Goal: Task Accomplishment & Management: Use online tool/utility

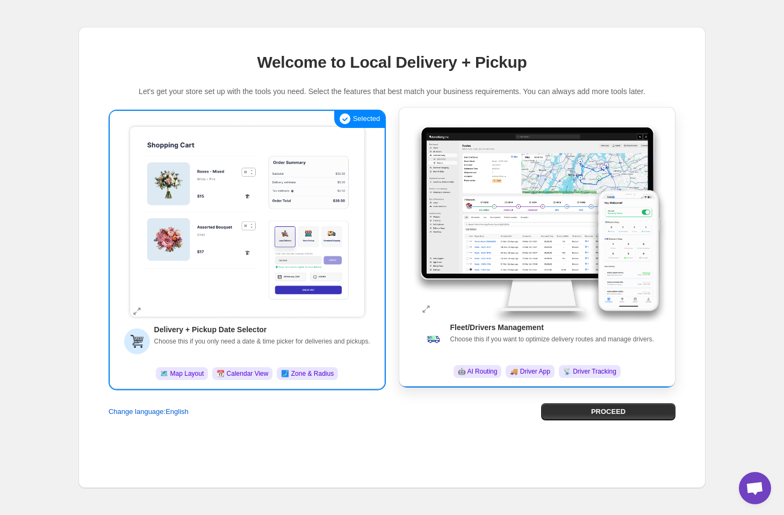
click at [582, 280] on img at bounding box center [537, 218] width 260 height 207
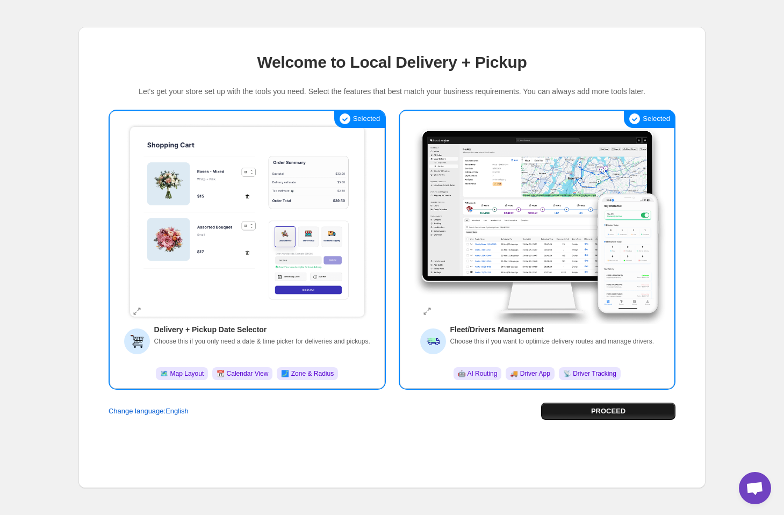
click at [617, 412] on span "PROCEED" at bounding box center [608, 411] width 34 height 11
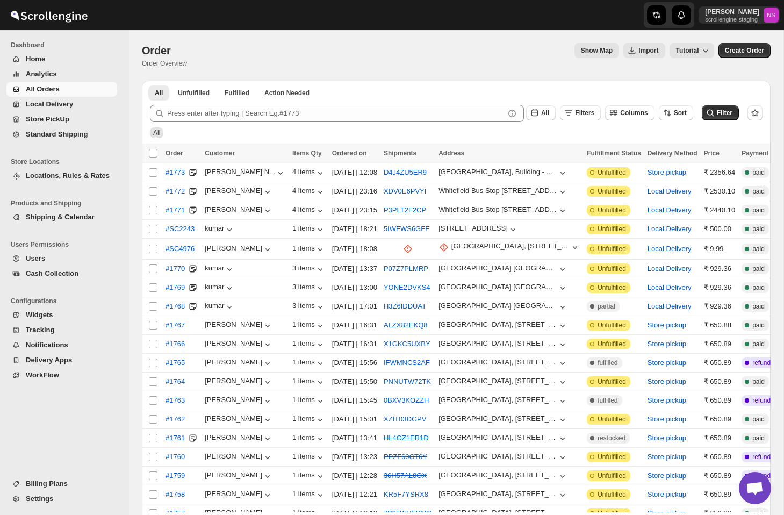
click at [781, 107] on div "Order. This page is ready Order Order Overview Show Map Import Tutorial More ac…" at bounding box center [456, 301] width 654 height 542
click at [778, 190] on div "Order. This page is ready Order Order Overview Show Map Import Tutorial More ac…" at bounding box center [456, 301] width 654 height 542
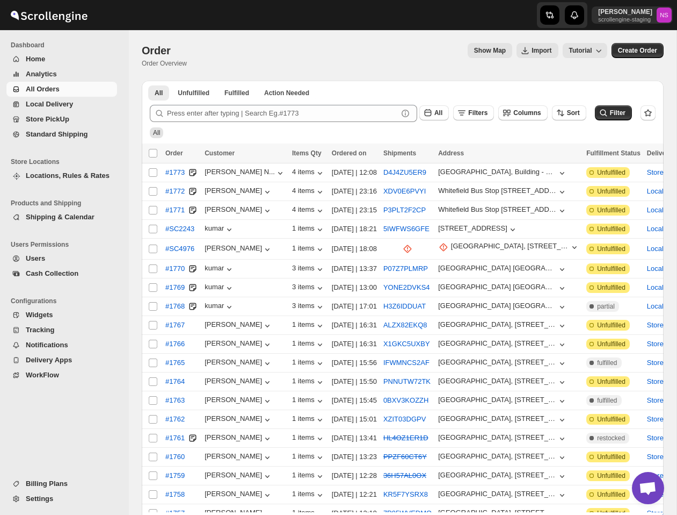
click at [50, 74] on span "Analytics" at bounding box center [41, 74] width 31 height 8
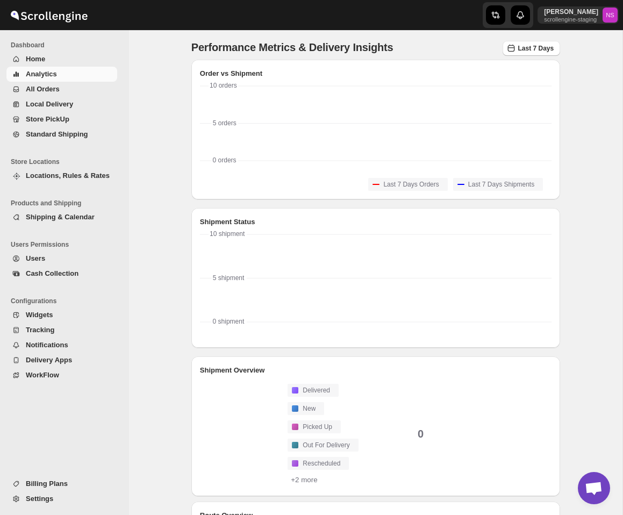
click at [53, 90] on span "All Orders" at bounding box center [43, 89] width 34 height 8
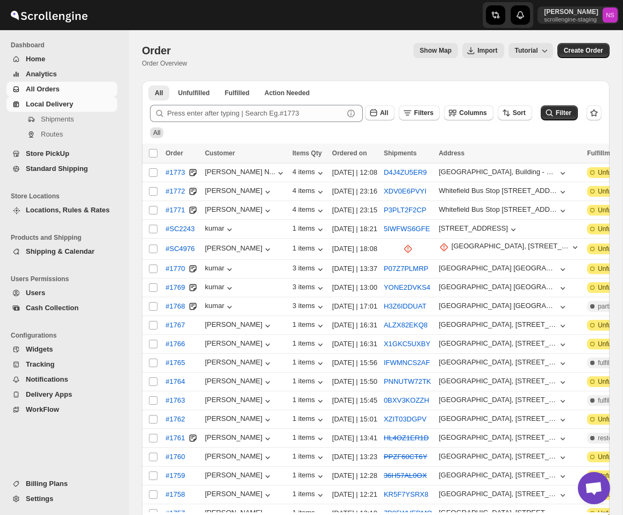
click at [53, 102] on span "Local Delivery" at bounding box center [49, 104] width 47 height 8
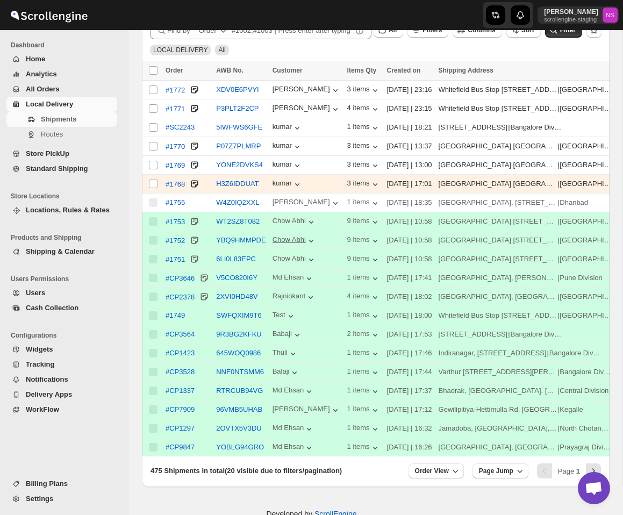
scroll to position [133, 0]
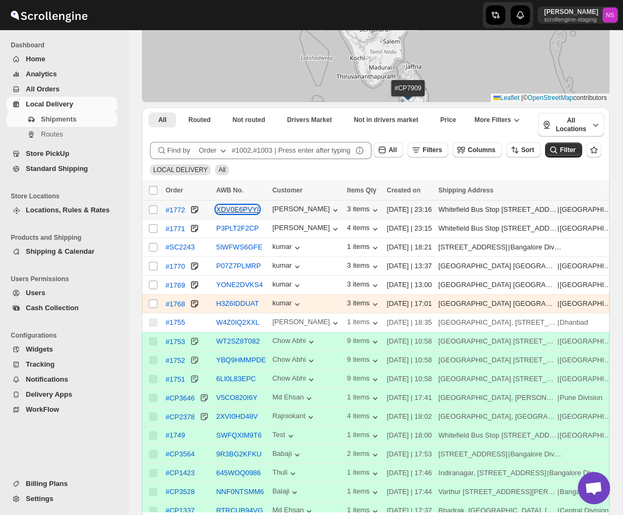
click at [239, 211] on button "XDV0E6PVYI" at bounding box center [237, 209] width 43 height 8
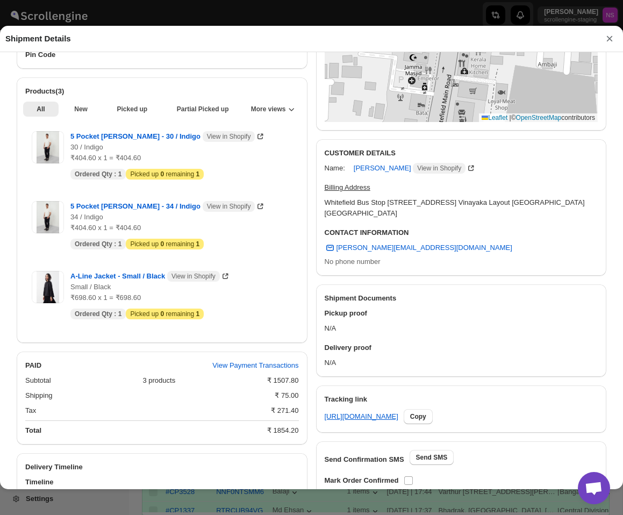
scroll to position [0, 0]
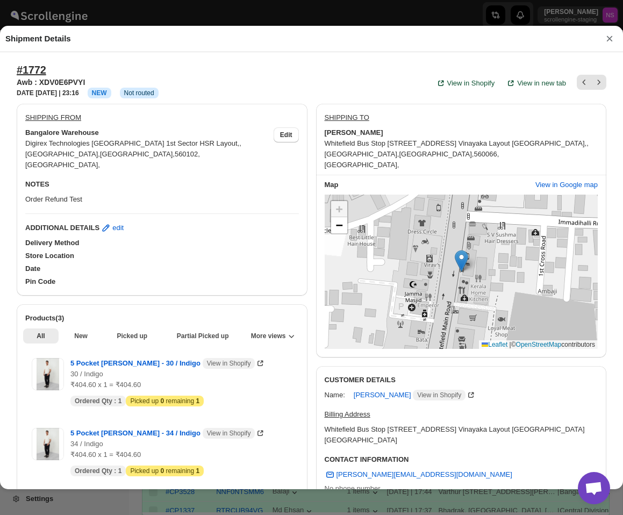
click at [611, 42] on button "×" at bounding box center [609, 38] width 16 height 15
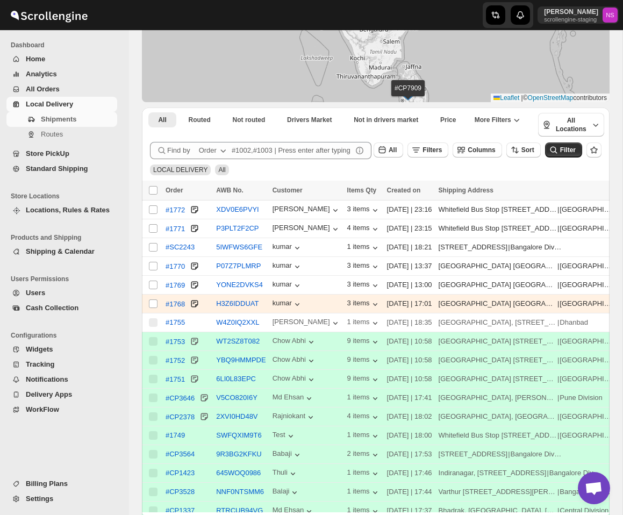
click at [49, 150] on span "Store PickUp" at bounding box center [48, 153] width 44 height 8
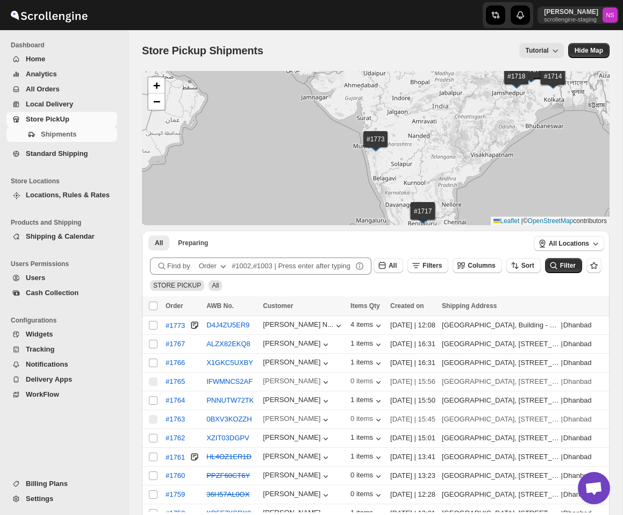
click at [62, 154] on span "Standard Shipping" at bounding box center [57, 153] width 62 height 8
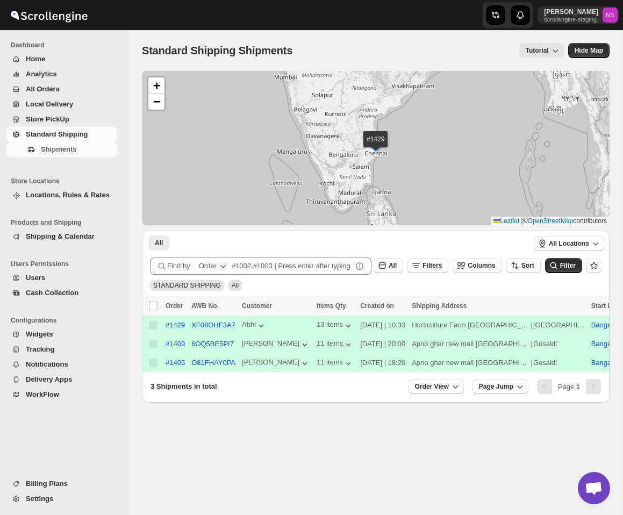
click at [47, 195] on span "Locations, Rules & Rates" at bounding box center [68, 195] width 84 height 8
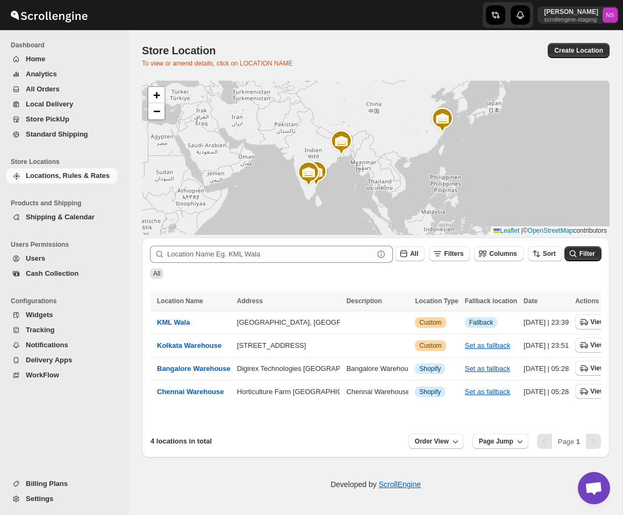
click at [54, 214] on span "Shipping & Calendar" at bounding box center [60, 217] width 69 height 8
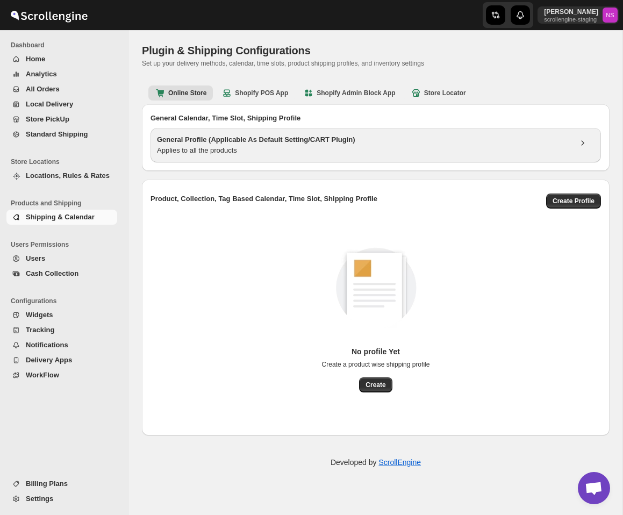
click at [242, 142] on h3 "General Profile (Applicable As Default Setting/CART Plugin)" at bounding box center [364, 139] width 414 height 11
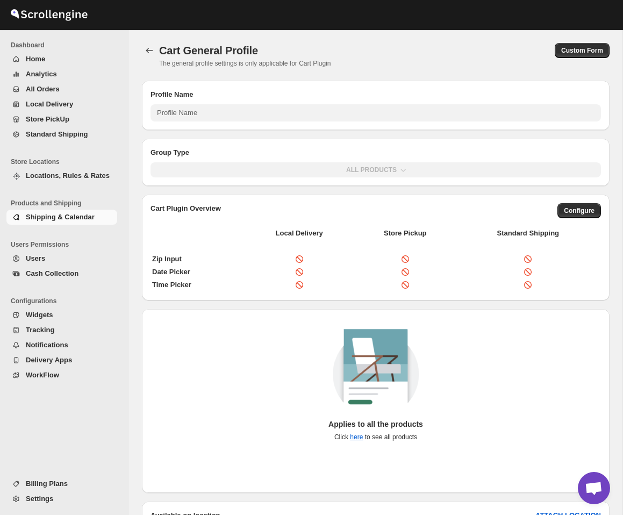
type input "General Profile (Applicable As Default Setting/CART Plugin)"
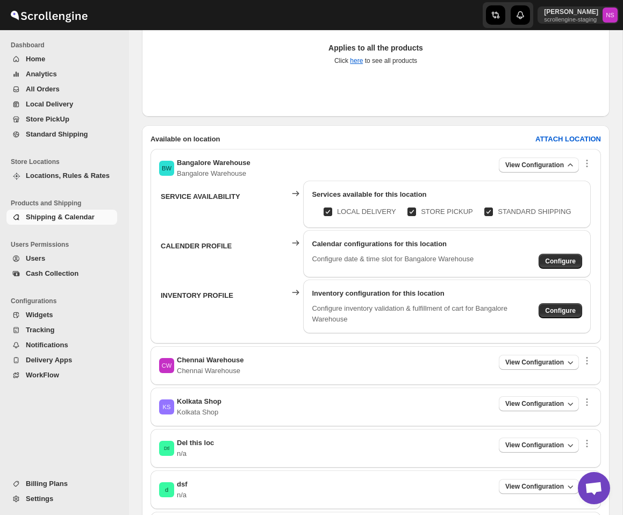
scroll to position [396, 0]
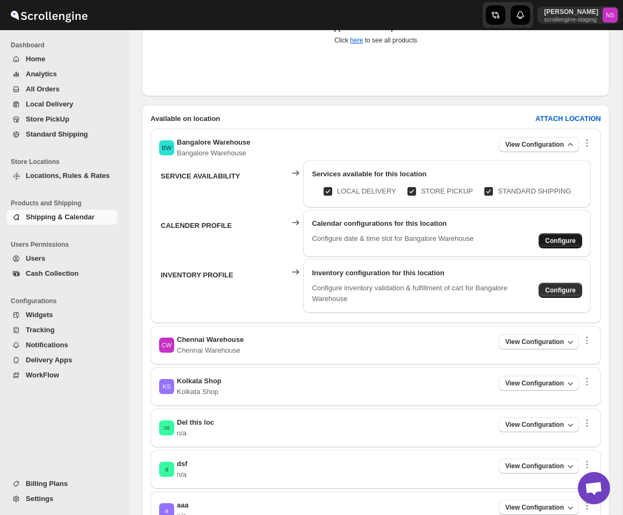
click at [546, 240] on span "Configure" at bounding box center [560, 240] width 31 height 9
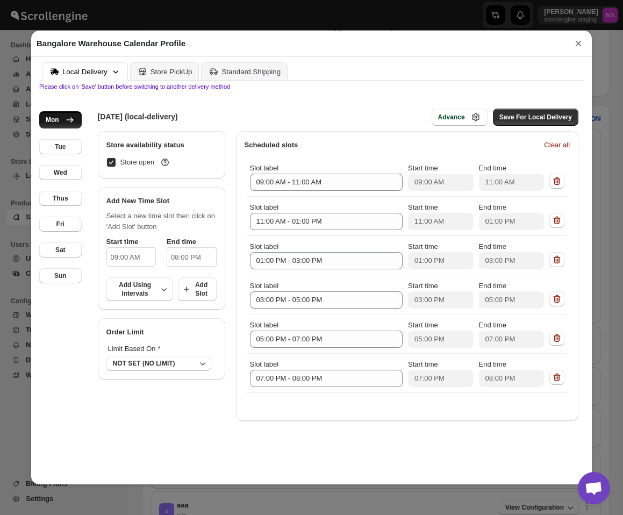
click at [576, 48] on button "×" at bounding box center [578, 43] width 16 height 15
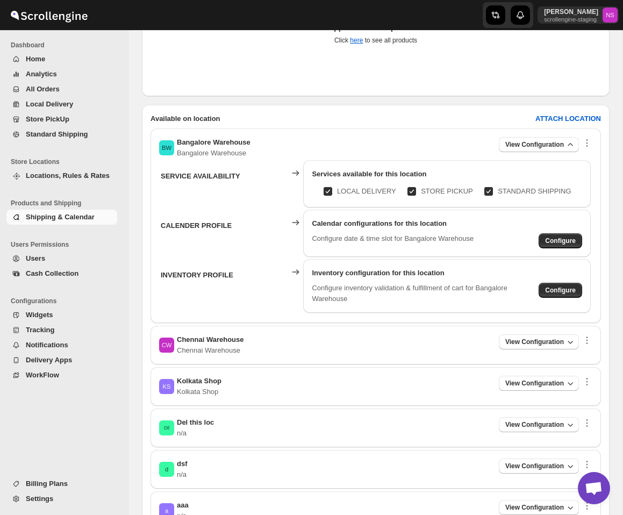
click at [50, 264] on button "Users" at bounding box center [61, 258] width 111 height 15
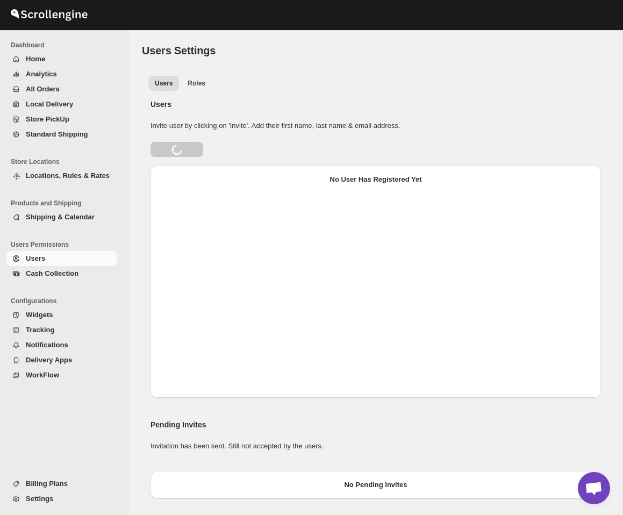
select select "6690703c4d61ba805315b3ea"
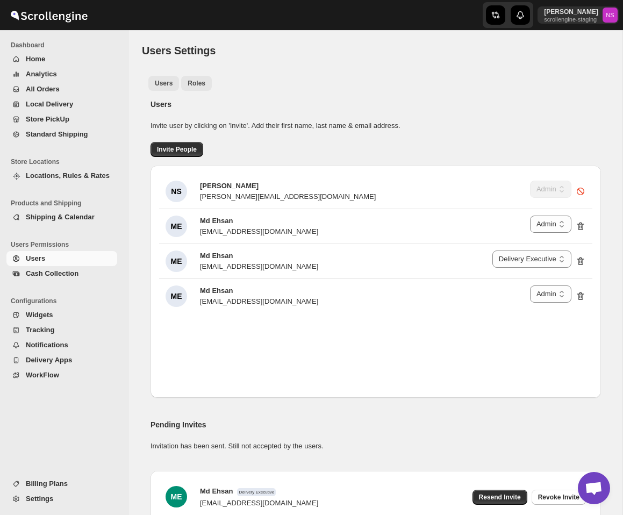
click at [196, 78] on button "Roles" at bounding box center [196, 83] width 31 height 15
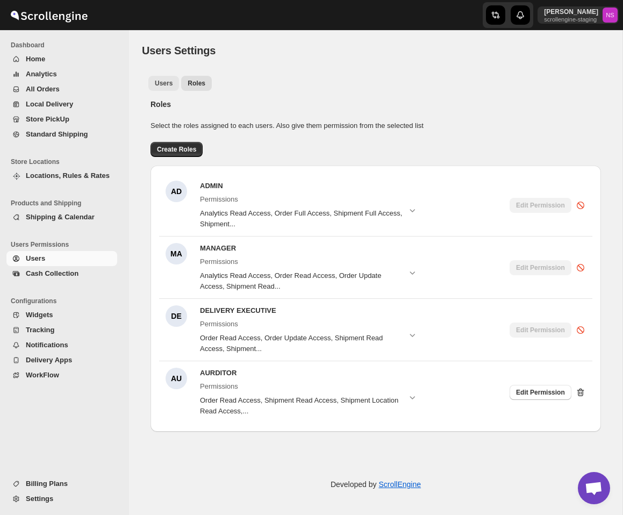
click at [163, 81] on span "Users" at bounding box center [164, 83] width 18 height 9
select select "6690703c4d61ba805315b3ea"
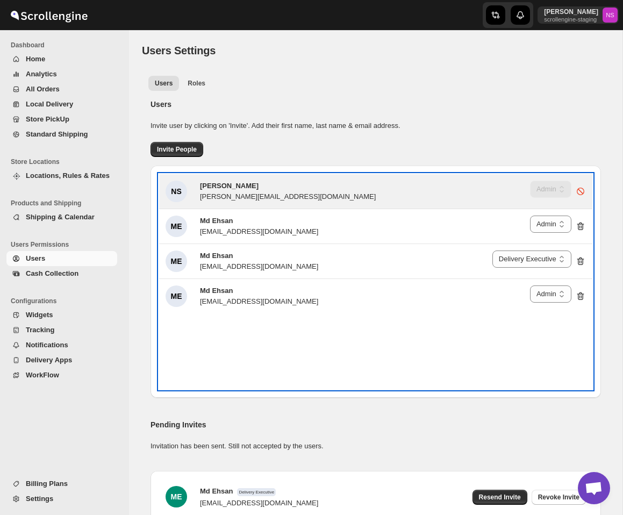
click at [240, 182] on span "Nawneet Sharma" at bounding box center [229, 186] width 59 height 8
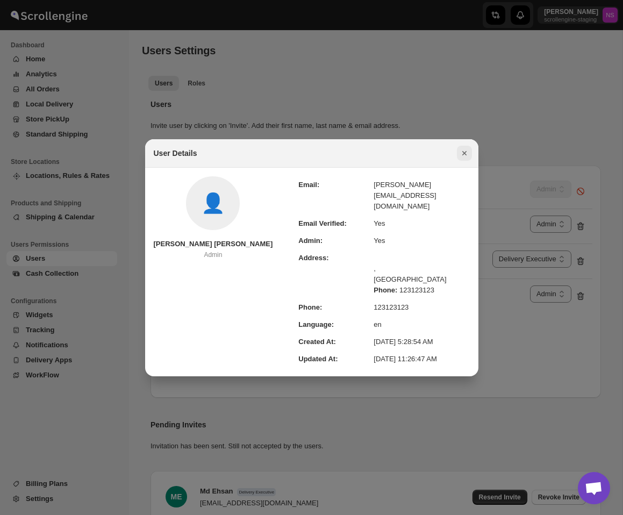
click at [464, 158] on icon "Close" at bounding box center [464, 153] width 11 height 11
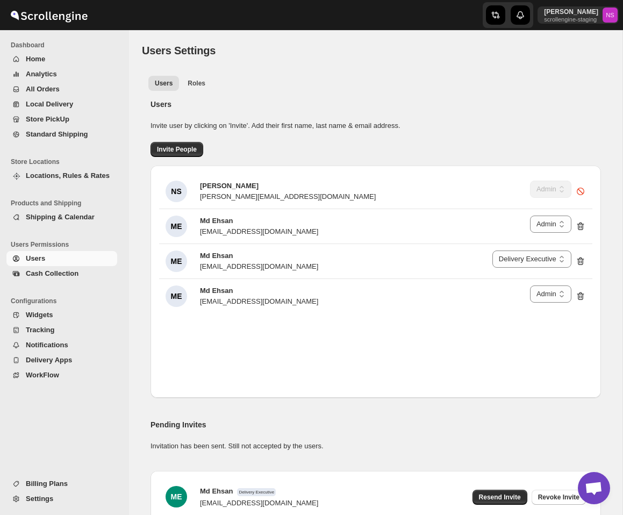
click at [41, 275] on span "Cash Collection" at bounding box center [52, 273] width 53 height 8
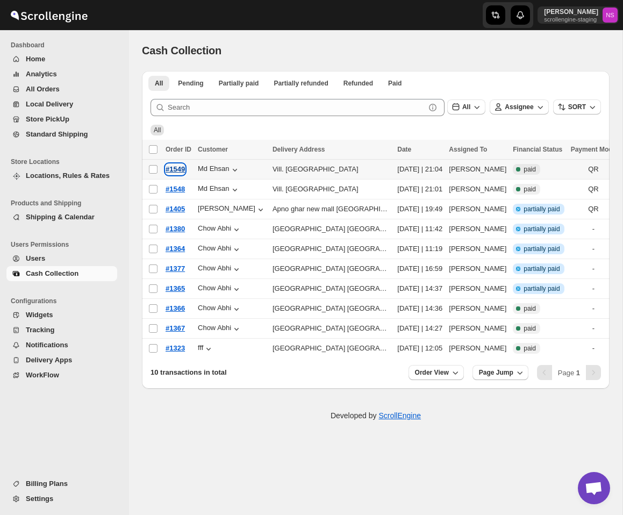
click at [184, 165] on span "#1549" at bounding box center [174, 169] width 19 height 8
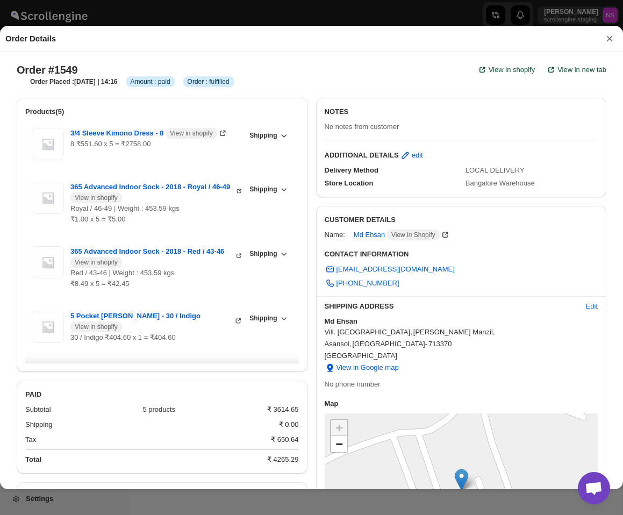
click at [611, 41] on button "×" at bounding box center [609, 38] width 16 height 15
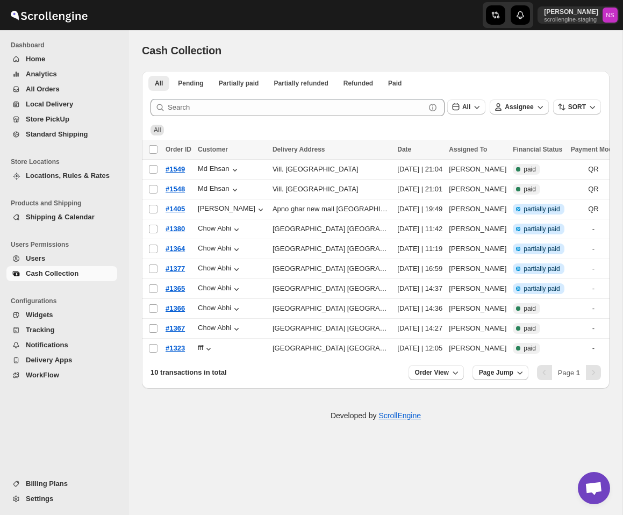
click at [67, 307] on button "Widgets" at bounding box center [61, 314] width 111 height 15
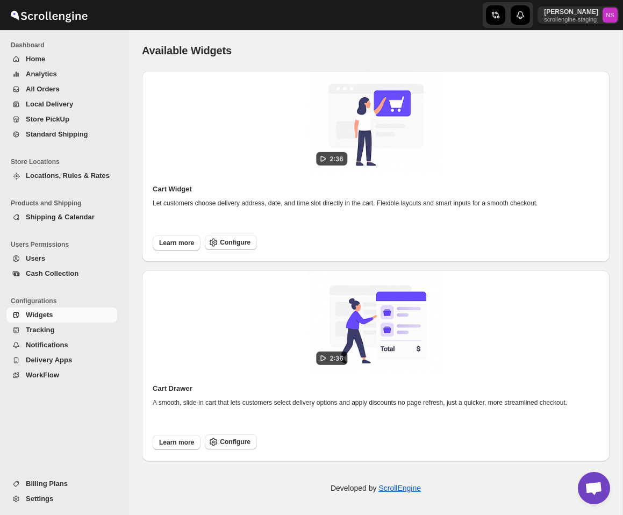
click at [31, 330] on span "Tracking" at bounding box center [40, 330] width 28 height 8
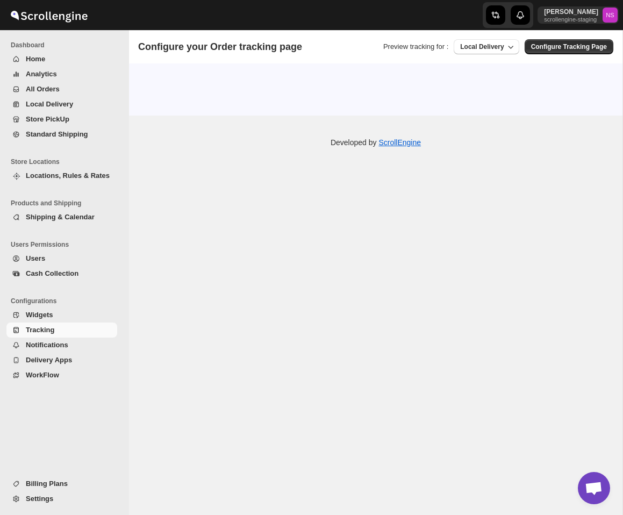
click at [59, 343] on span "Notifications" at bounding box center [47, 345] width 42 height 8
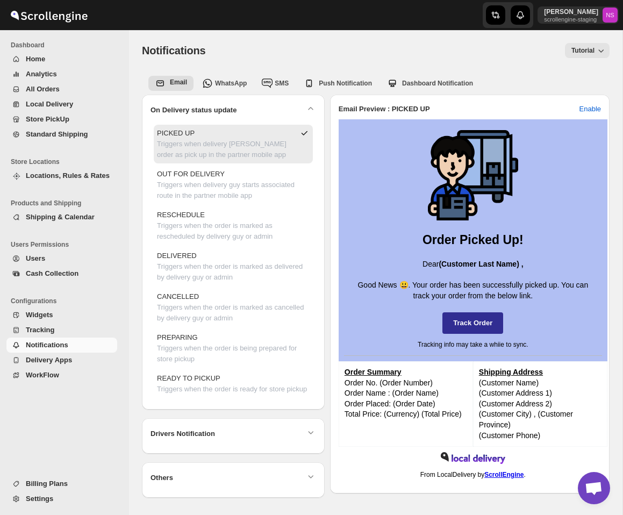
click at [49, 355] on span "Delivery Apps" at bounding box center [70, 360] width 89 height 11
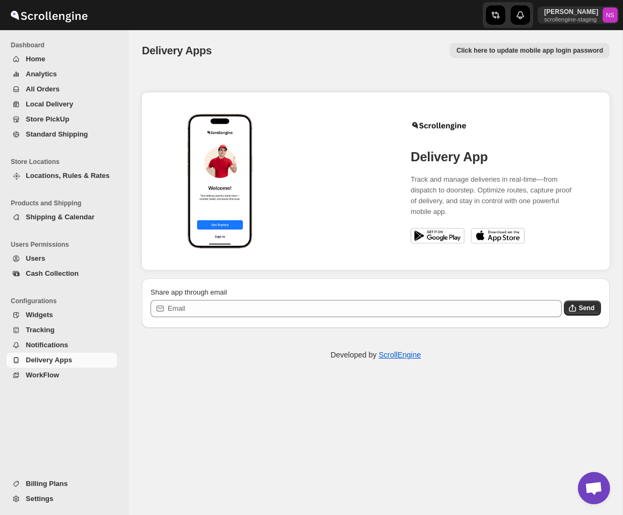
click at [61, 376] on span "WorkFlow" at bounding box center [70, 375] width 89 height 11
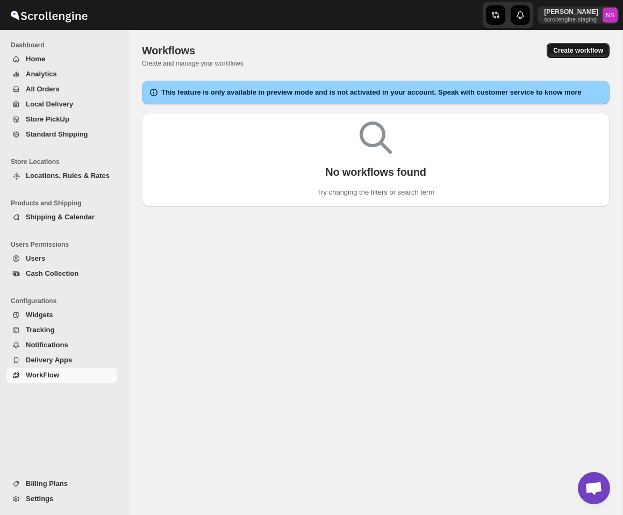
click at [590, 45] on button "Create workflow" at bounding box center [577, 50] width 63 height 15
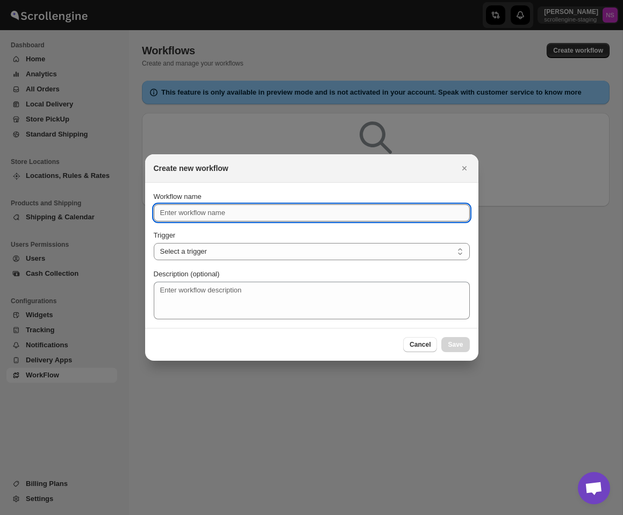
click at [232, 206] on input "Workflow name" at bounding box center [312, 212] width 316 height 17
type input "etes"
click at [218, 250] on select "Select a trigger Route Created Route Live Route Completed Shipment Created Ship…" at bounding box center [312, 251] width 316 height 17
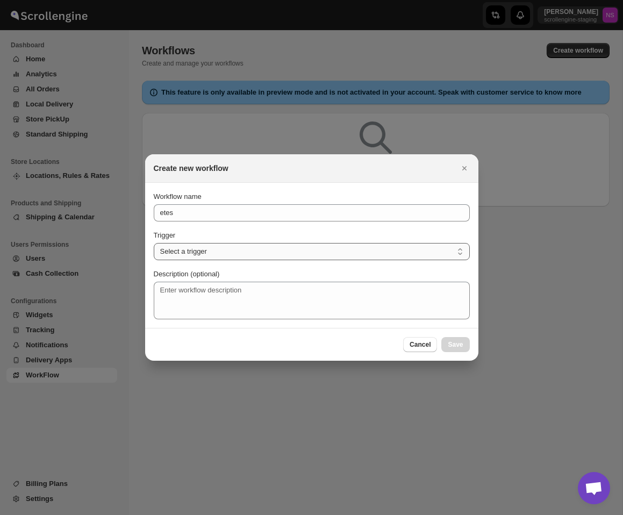
select select "ROUTE_LIVE"
click at [154, 243] on select "Select a trigger Route Created Route Live Route Completed Shipment Created Ship…" at bounding box center [312, 251] width 316 height 17
click at [463, 350] on button "Save" at bounding box center [455, 344] width 28 height 15
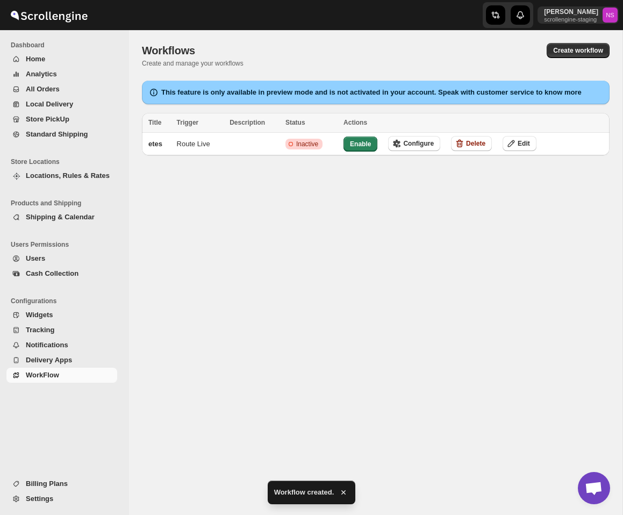
click at [62, 486] on span "Billing Plans" at bounding box center [47, 483] width 42 height 8
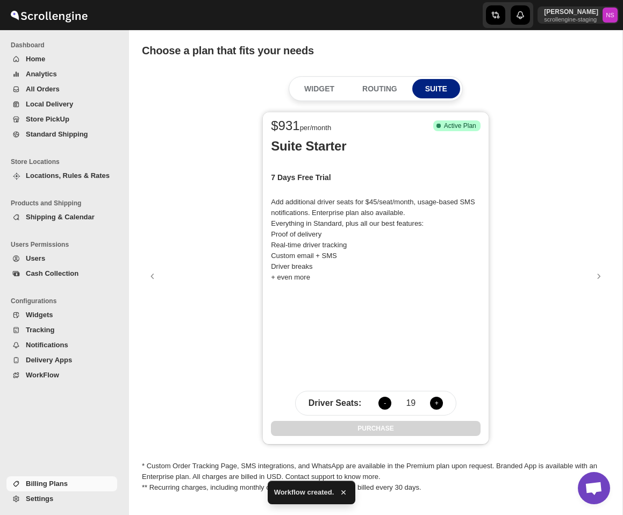
click at [47, 500] on span "Settings" at bounding box center [39, 498] width 27 height 8
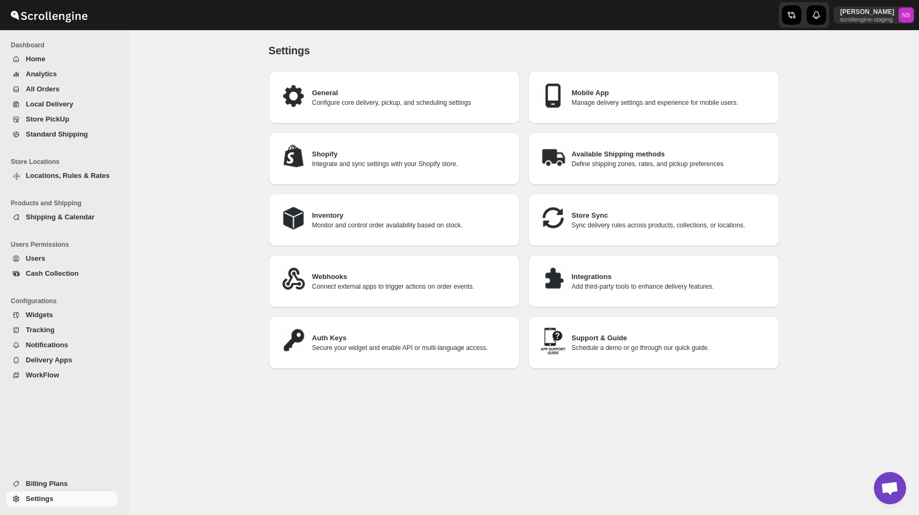
click at [59, 74] on span "Analytics" at bounding box center [70, 74] width 89 height 11
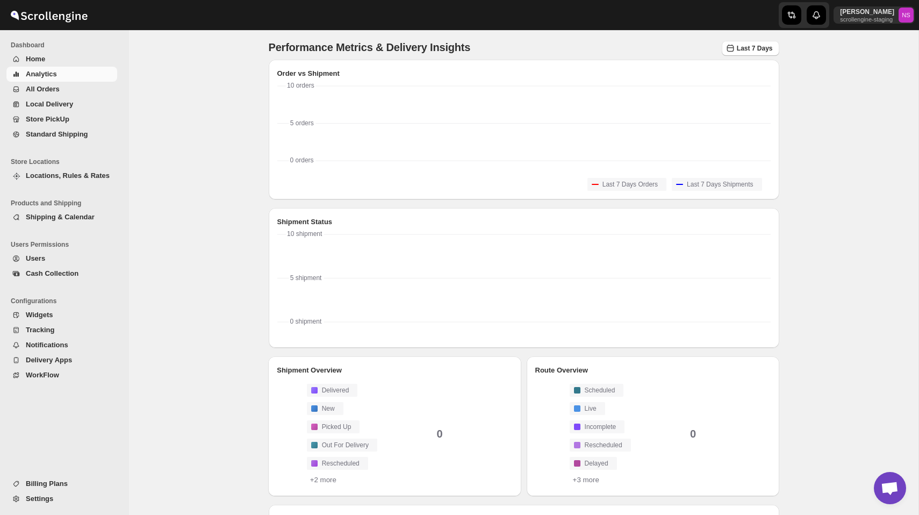
click at [74, 86] on span "All Orders" at bounding box center [70, 89] width 89 height 11
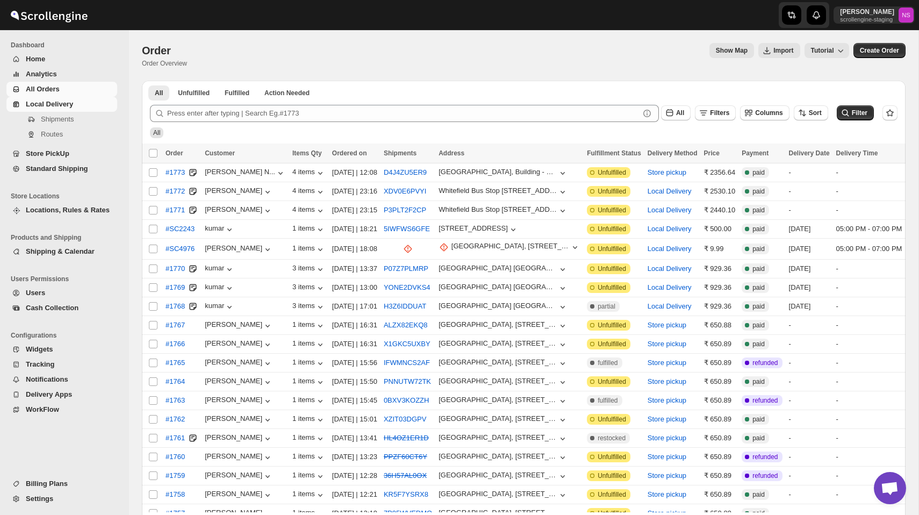
click at [75, 107] on span "Local Delivery" at bounding box center [70, 104] width 89 height 11
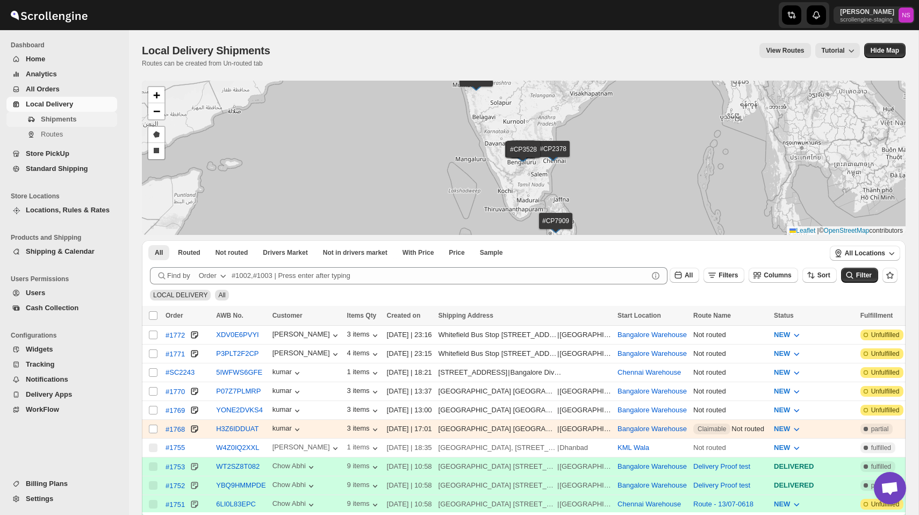
click at [72, 118] on span "Shipments" at bounding box center [58, 119] width 35 height 8
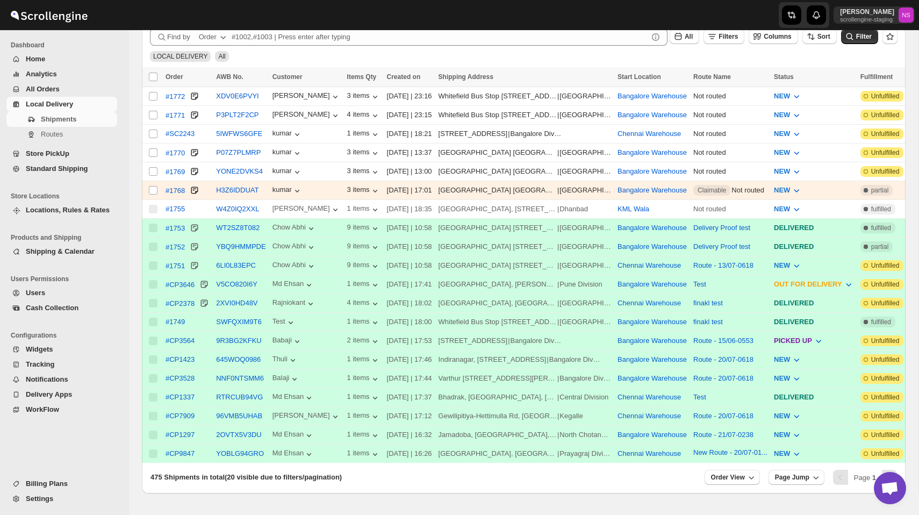
scroll to position [280, 0]
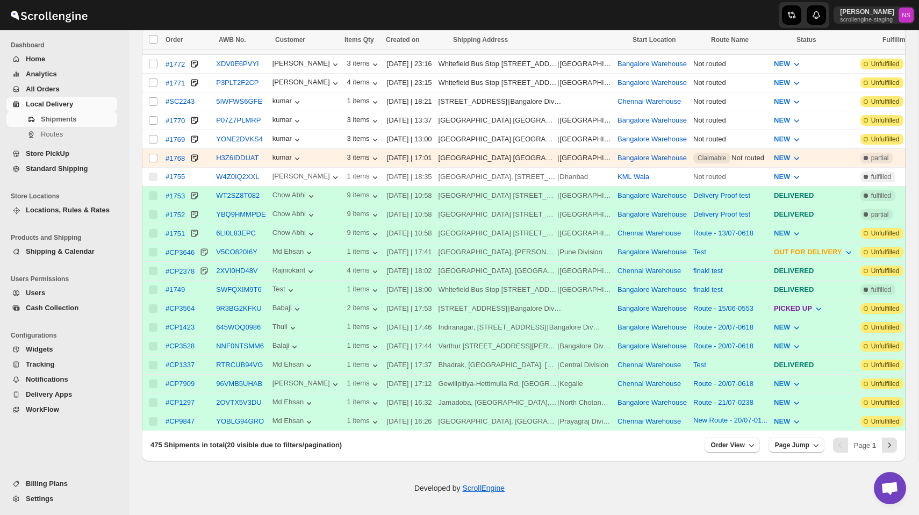
click at [242, 168] on td "W4Z0IQ2XXL" at bounding box center [241, 177] width 56 height 19
click at [242, 172] on button "W4Z0IQ2XXL" at bounding box center [237, 176] width 43 height 8
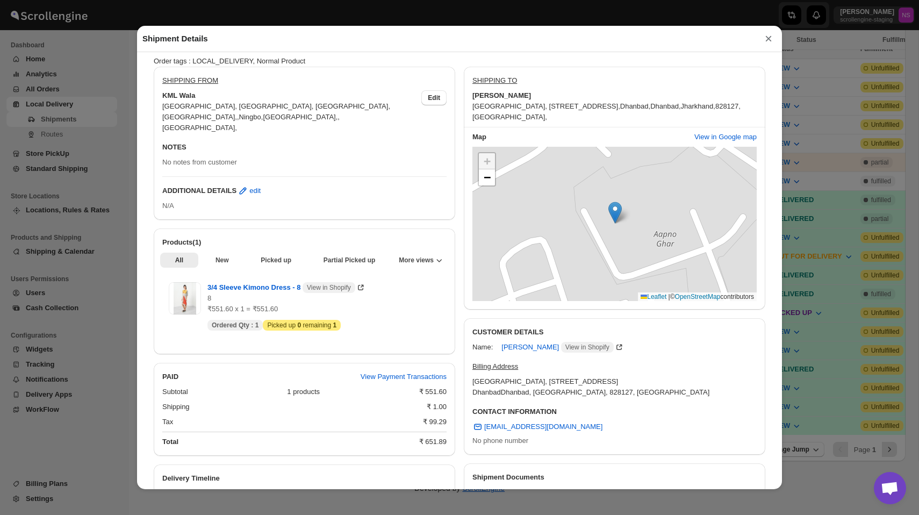
scroll to position [0, 0]
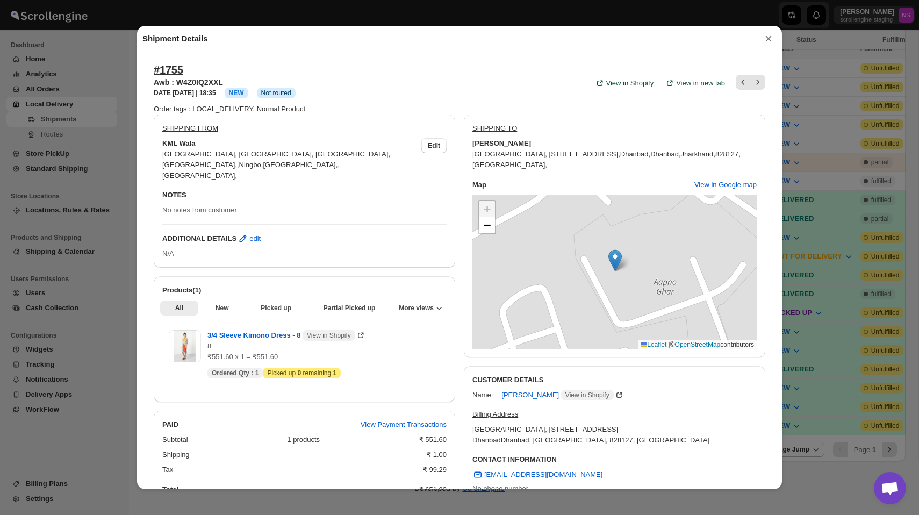
click at [767, 42] on button "×" at bounding box center [768, 38] width 16 height 15
